Goal: Information Seeking & Learning: Check status

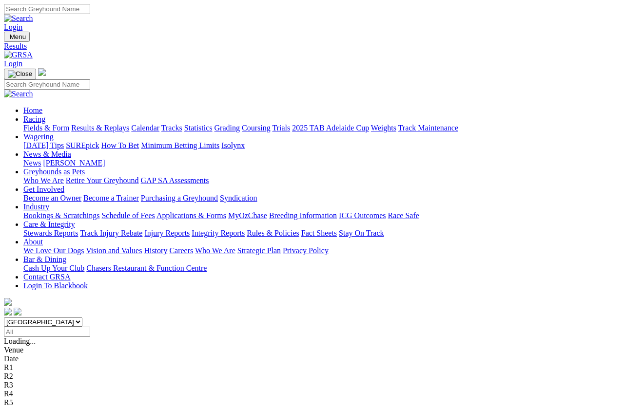
click at [283, 346] on div "Venue Date R1 R2 R3 R4 R5 R6 R7 R8 R9 R10 R11 R12" at bounding box center [312, 407] width 616 height 123
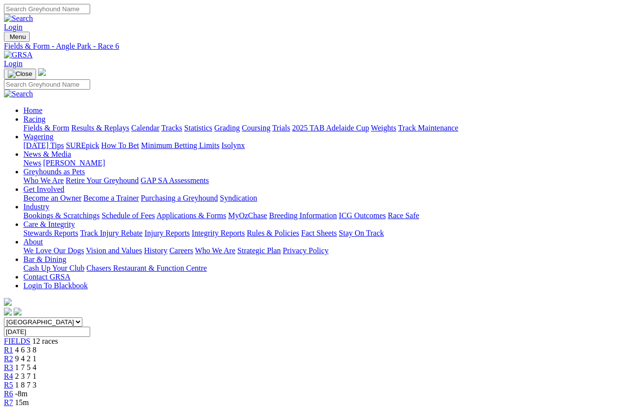
click at [13, 364] on link "R6" at bounding box center [8, 394] width 9 height 8
click at [120, 124] on link "Results & Replays" at bounding box center [100, 128] width 58 height 8
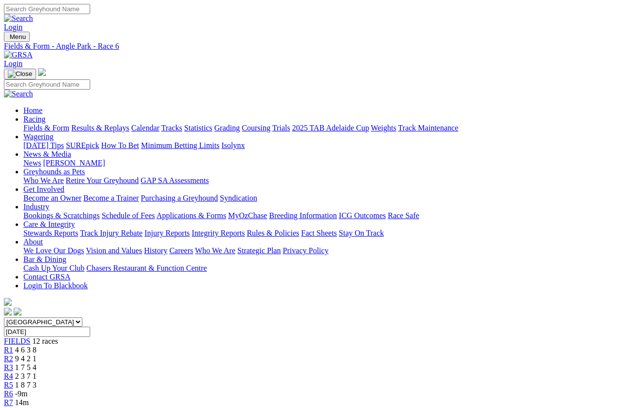
click at [129, 124] on link "Results & Replays" at bounding box center [100, 128] width 58 height 8
